Goal: Transaction & Acquisition: Purchase product/service

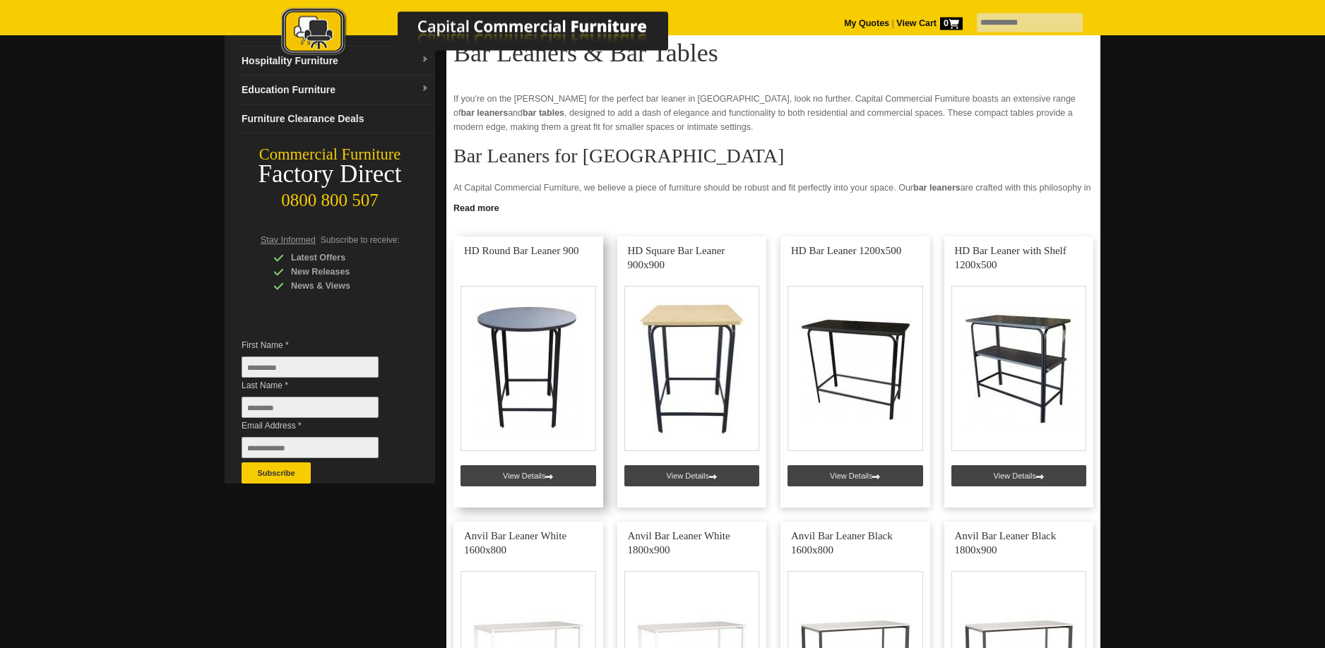
scroll to position [144, 0]
click at [572, 314] on link at bounding box center [528, 372] width 150 height 271
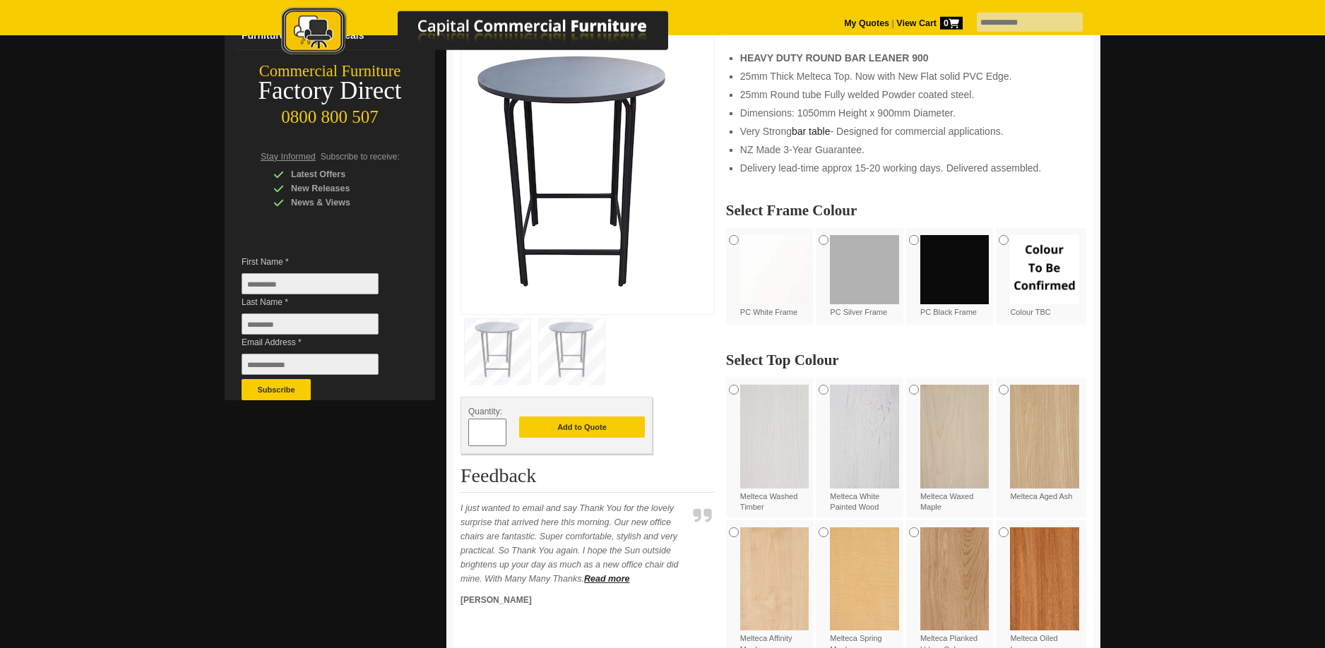
scroll to position [288, 0]
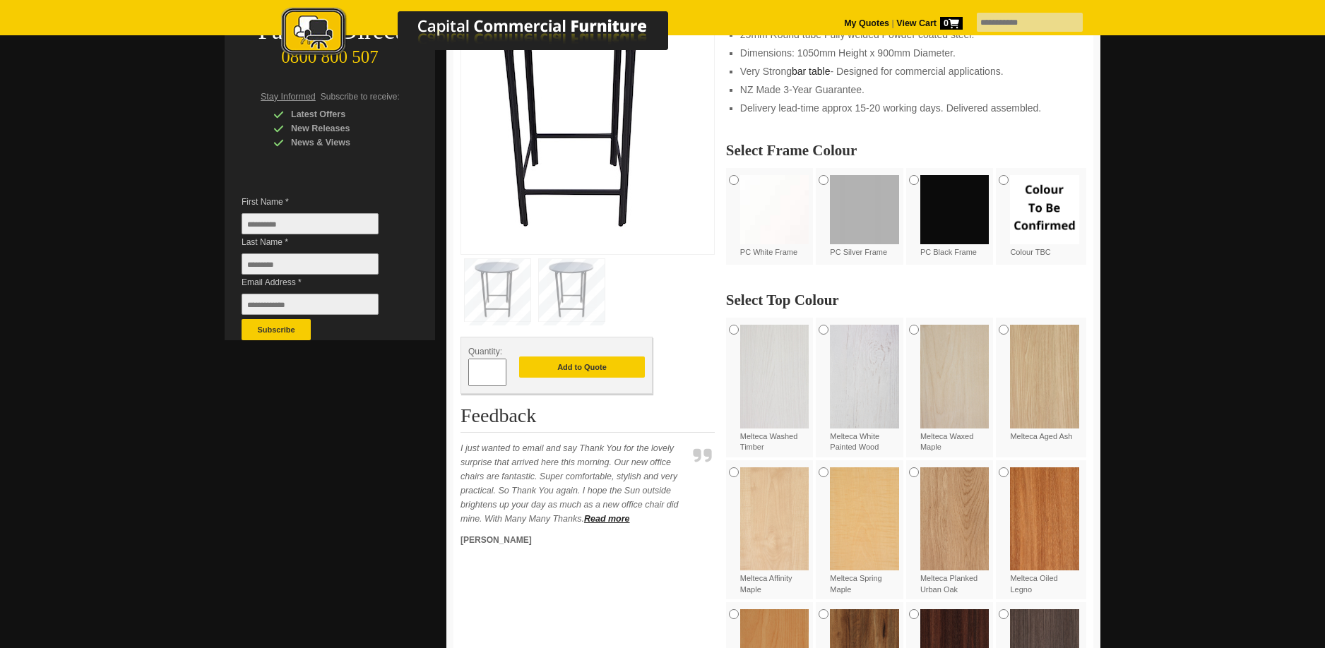
click at [942, 192] on img at bounding box center [954, 209] width 69 height 69
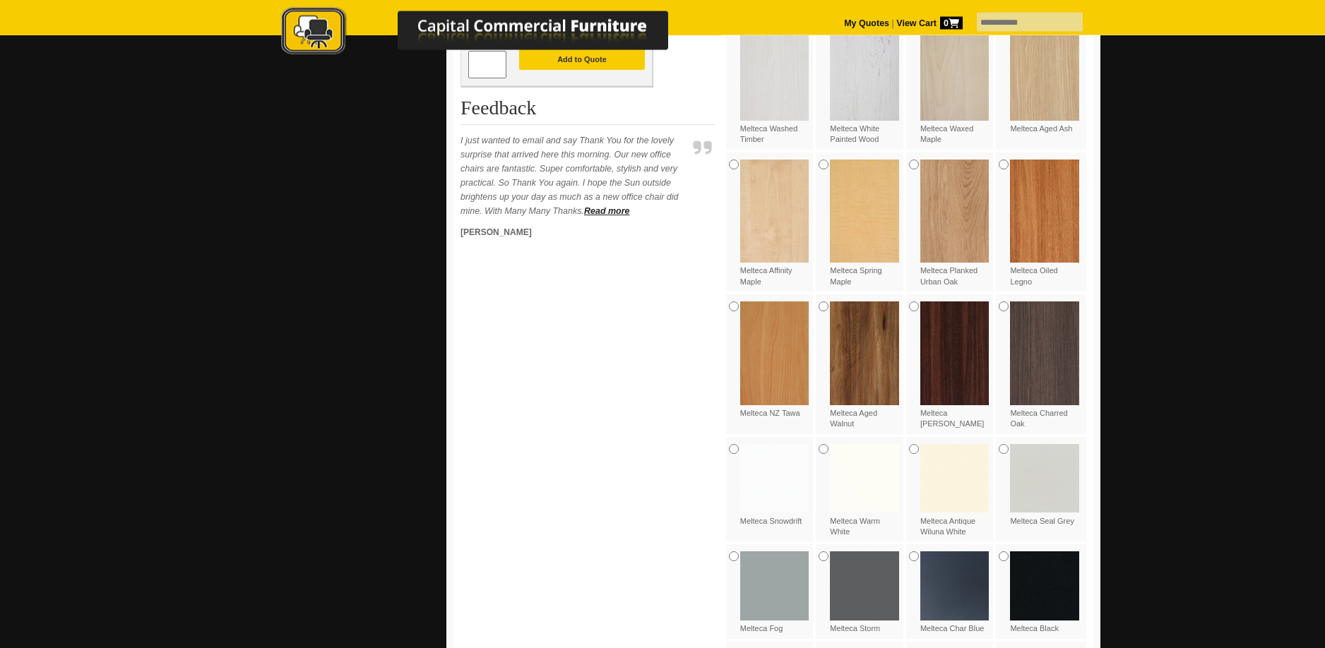
scroll to position [720, 0]
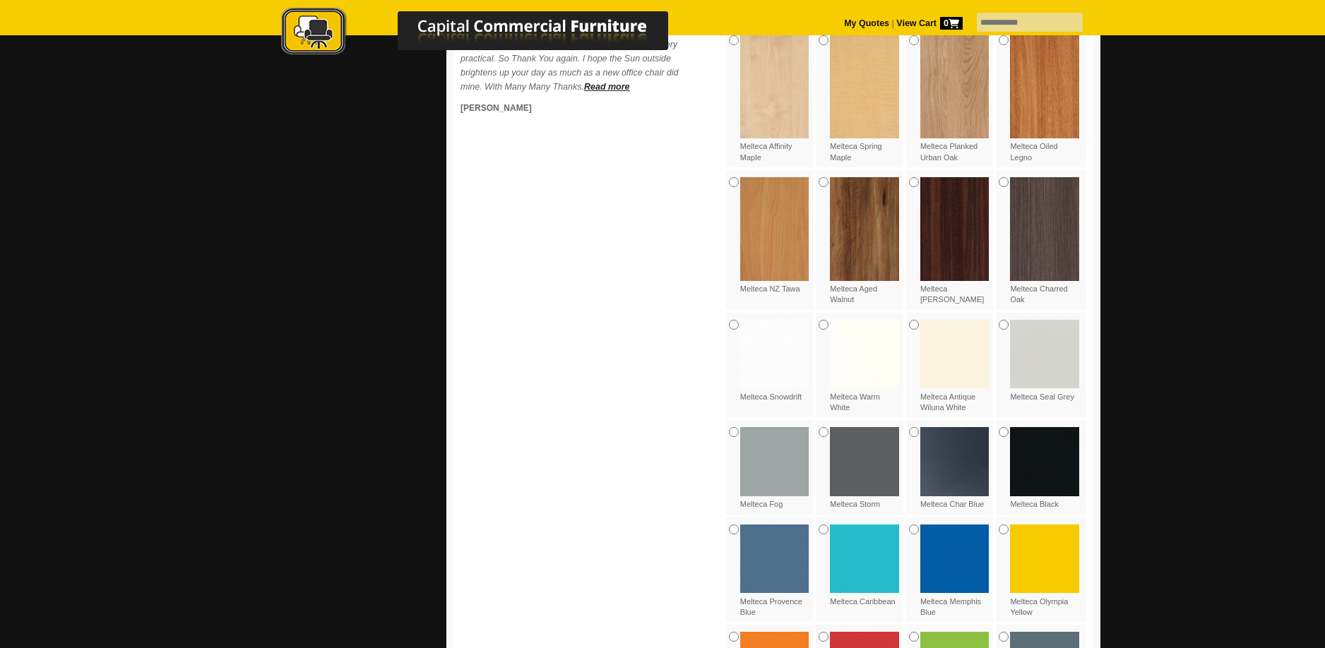
click at [1043, 457] on img at bounding box center [1044, 461] width 69 height 69
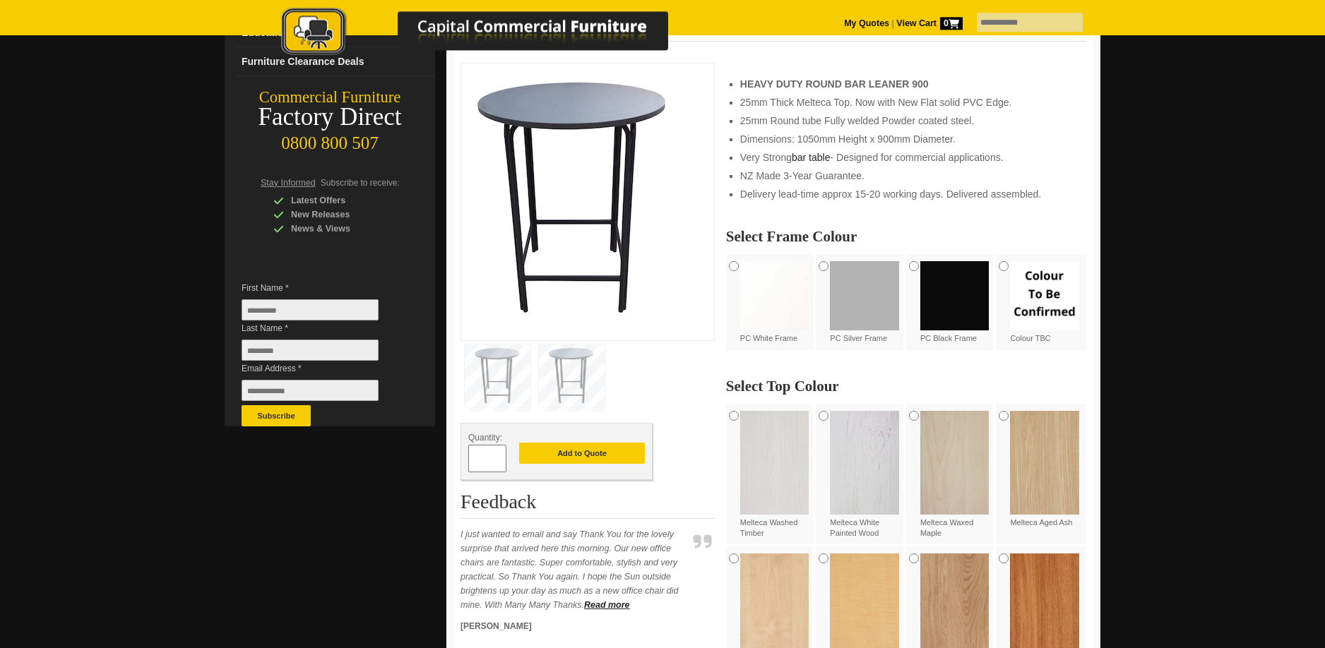
scroll to position [144, 0]
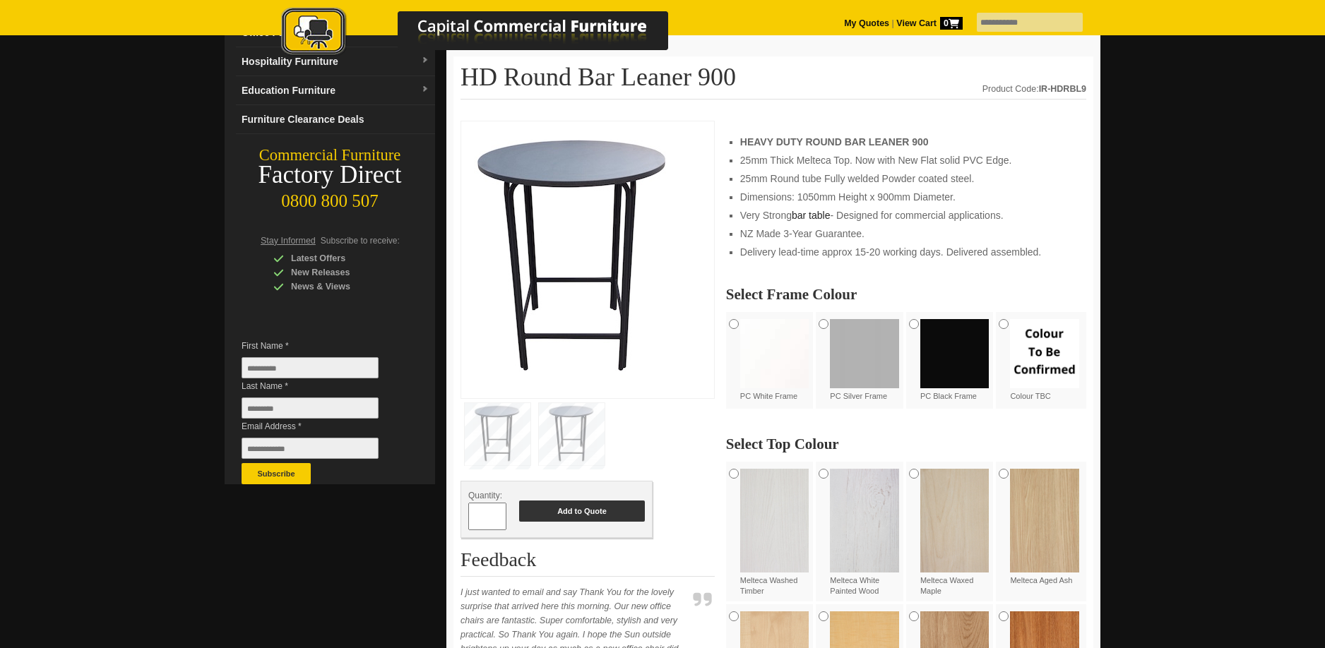
click at [605, 506] on button "Add to Quote" at bounding box center [582, 511] width 126 height 21
